Goal: Transaction & Acquisition: Purchase product/service

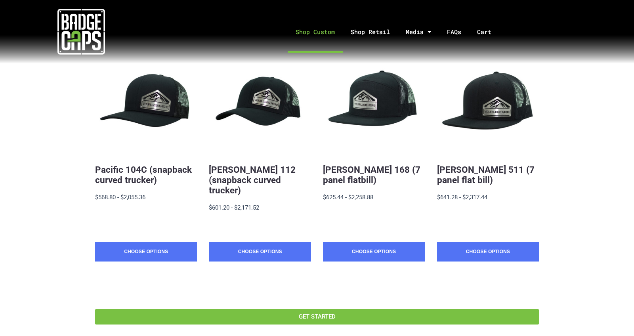
scroll to position [158, 0]
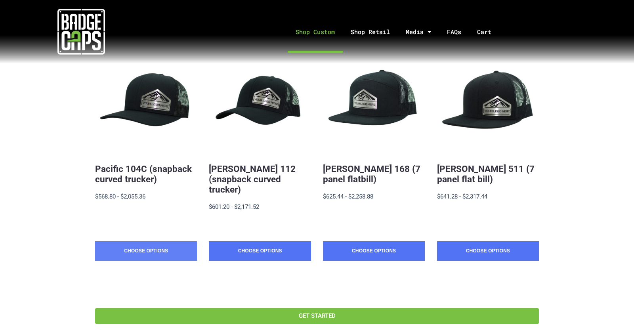
click at [143, 241] on link "Choose Options" at bounding box center [146, 251] width 102 height 20
click at [161, 241] on link "Choose Options" at bounding box center [146, 251] width 102 height 20
drag, startPoint x: 142, startPoint y: 237, endPoint x: 137, endPoint y: 236, distance: 5.2
click at [141, 241] on link "Choose Options" at bounding box center [146, 251] width 102 height 20
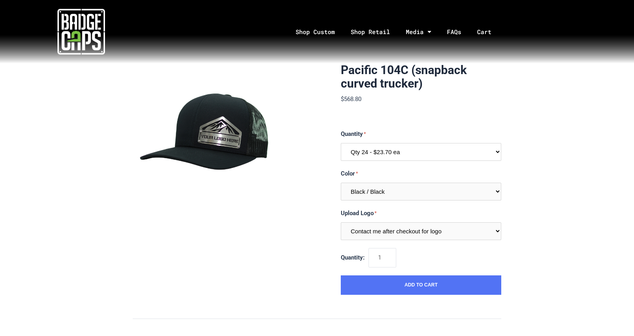
select select "196"
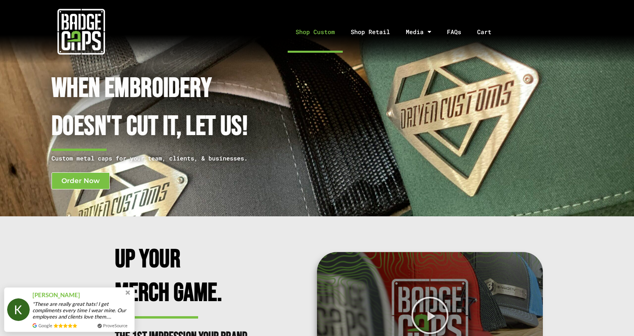
click at [316, 33] on link "Shop Custom" at bounding box center [315, 32] width 55 height 42
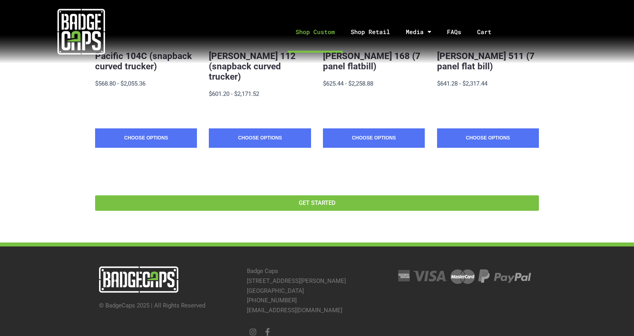
scroll to position [272, 0]
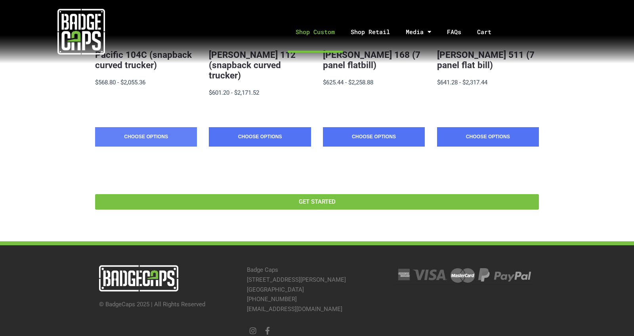
click at [132, 127] on link "Choose Options" at bounding box center [146, 137] width 102 height 20
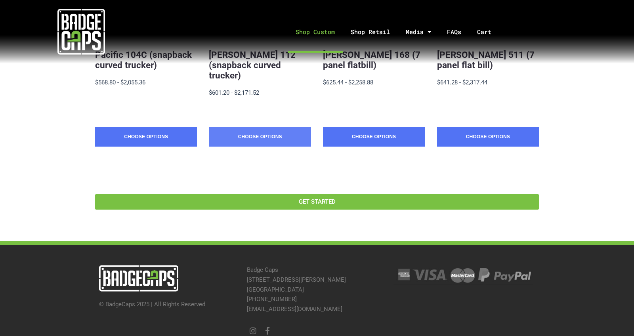
click at [243, 127] on link "Choose Options" at bounding box center [260, 137] width 102 height 20
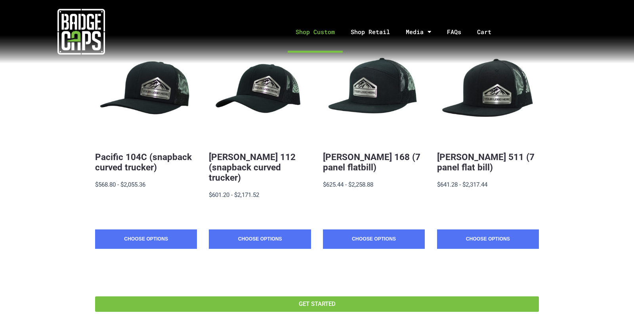
scroll to position [173, 0]
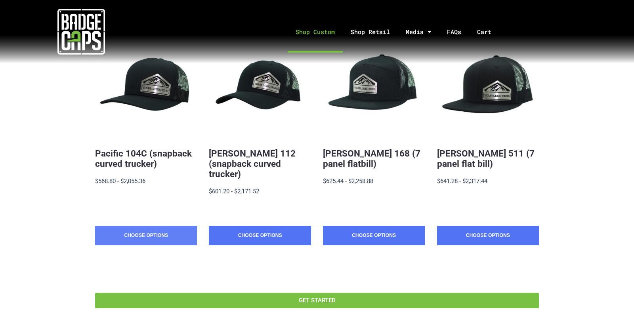
click at [138, 226] on link "Choose Options" at bounding box center [146, 236] width 102 height 20
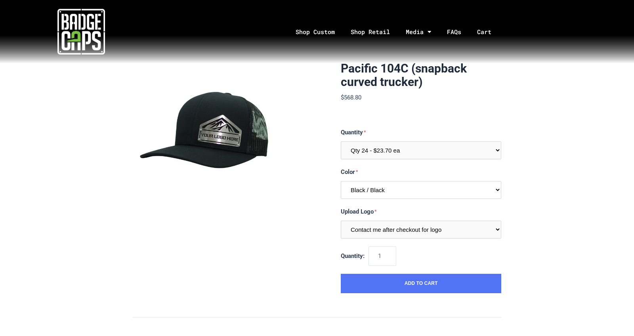
scroll to position [1, 0]
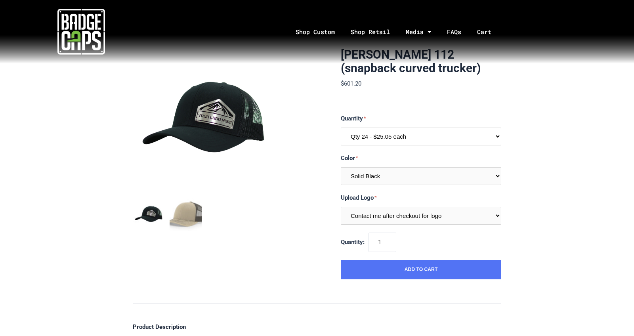
scroll to position [16, 0]
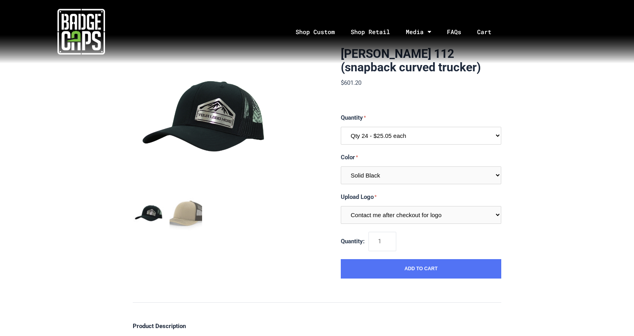
select select "199"
click at [187, 217] on img "mark as featured image" at bounding box center [186, 214] width 33 height 33
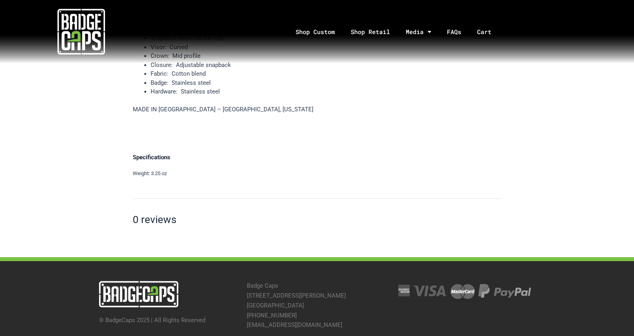
scroll to position [381, 0]
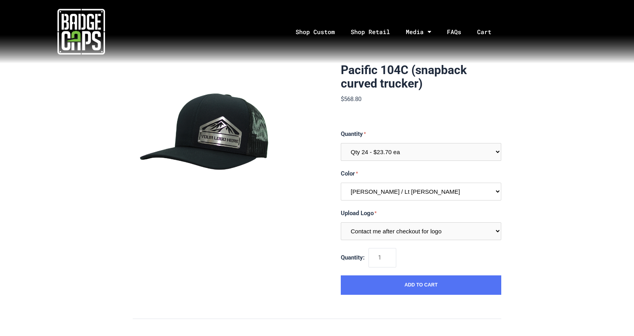
select select "250"
click at [393, 253] on input "2" at bounding box center [383, 257] width 28 height 19
type input "1"
click at [394, 258] on input "1" at bounding box center [383, 257] width 28 height 19
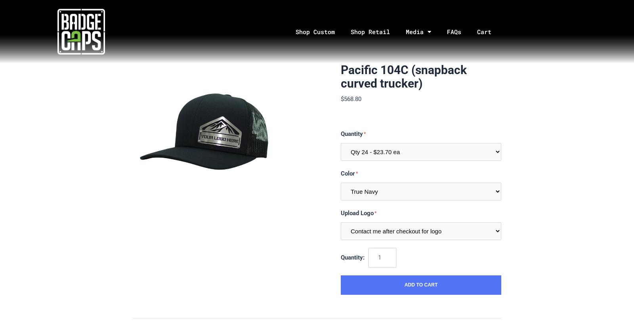
click at [394, 258] on input "1" at bounding box center [383, 257] width 28 height 19
click at [442, 256] on div "Quantity: 1" at bounding box center [421, 257] width 161 height 19
select select "252"
click at [313, 30] on link "Shop Custom" at bounding box center [315, 32] width 55 height 42
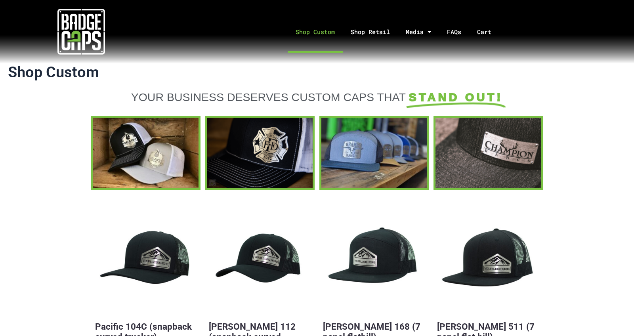
click at [31, 0] on html "Skip to content Shop Custom Shop Retail Media Social Blog FAQs Cart Your cart i…" at bounding box center [317, 312] width 634 height 624
